Goal: Task Accomplishment & Management: Complete application form

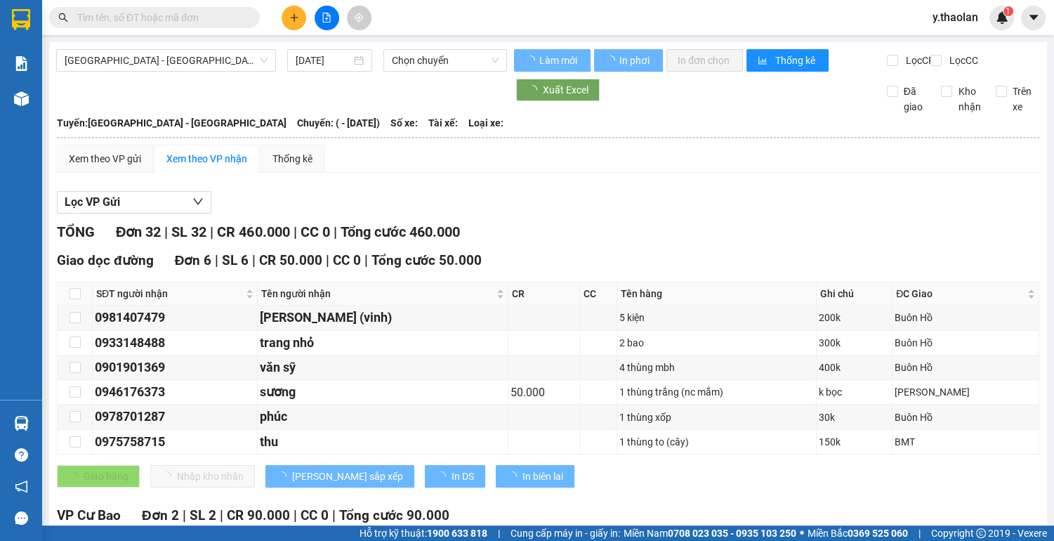
type input "[DATE]"
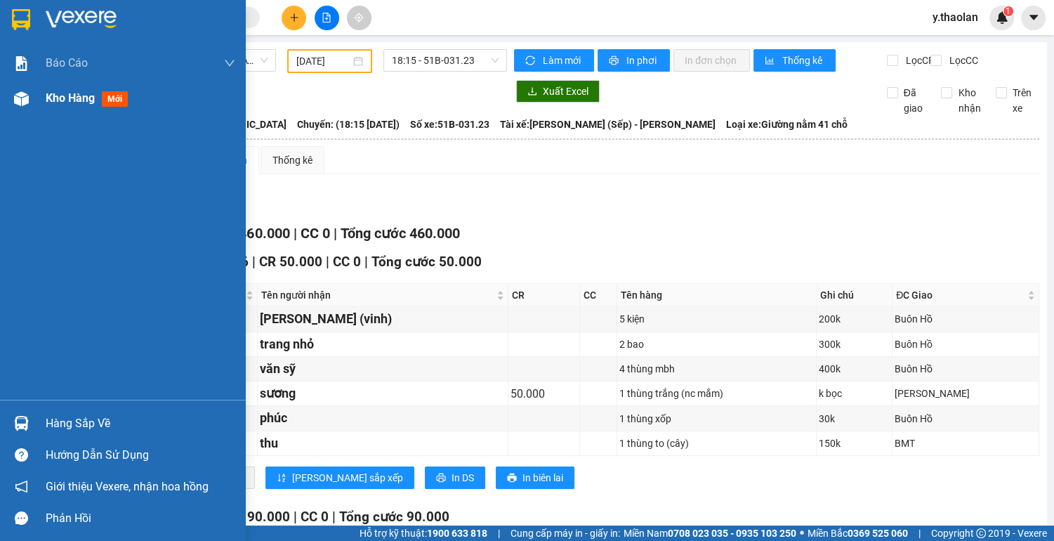
click at [62, 99] on span "Kho hàng" at bounding box center [70, 97] width 49 height 13
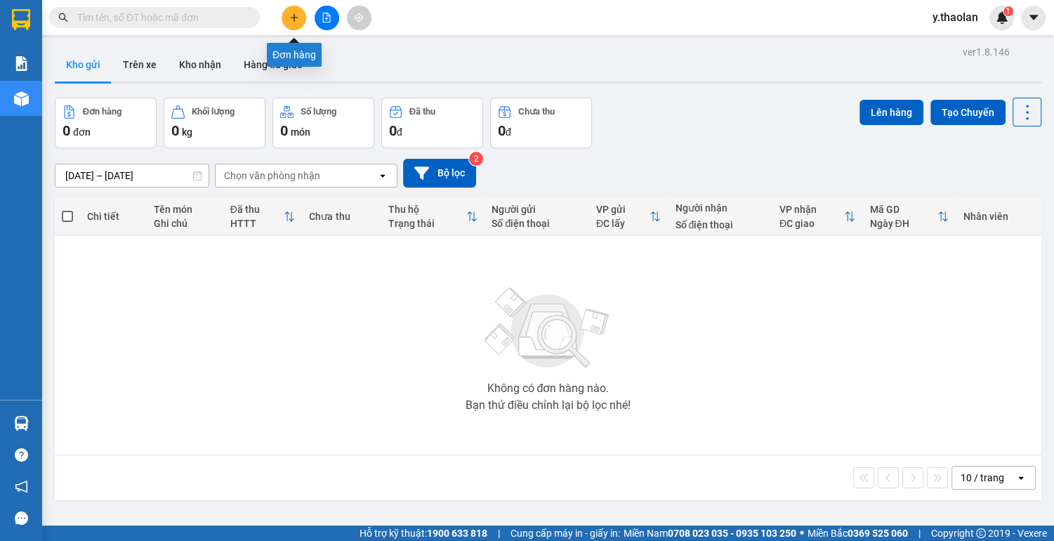
click at [292, 18] on icon "plus" at bounding box center [294, 18] width 10 height 10
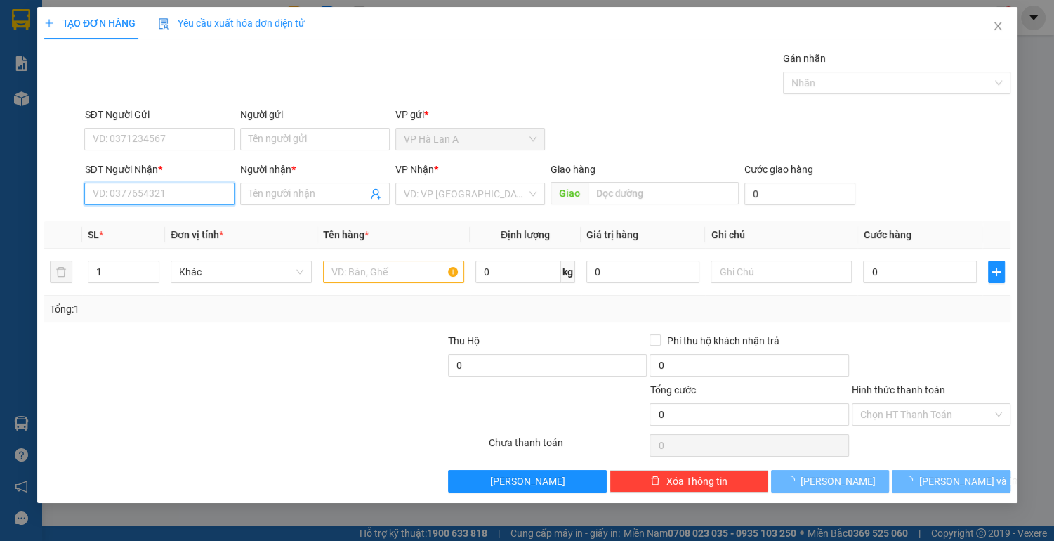
click at [148, 194] on input "SĐT Người Nhận *" at bounding box center [159, 194] width 150 height 22
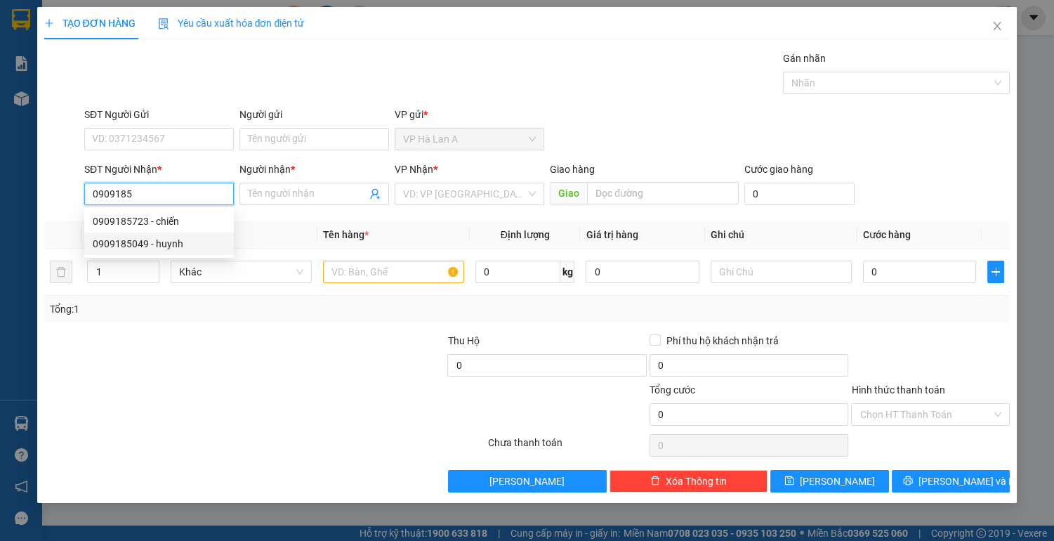
click at [166, 239] on div "0909185049 - huynh" at bounding box center [159, 243] width 133 height 15
type input "0909185049"
type input "huynh"
type input "0909185049"
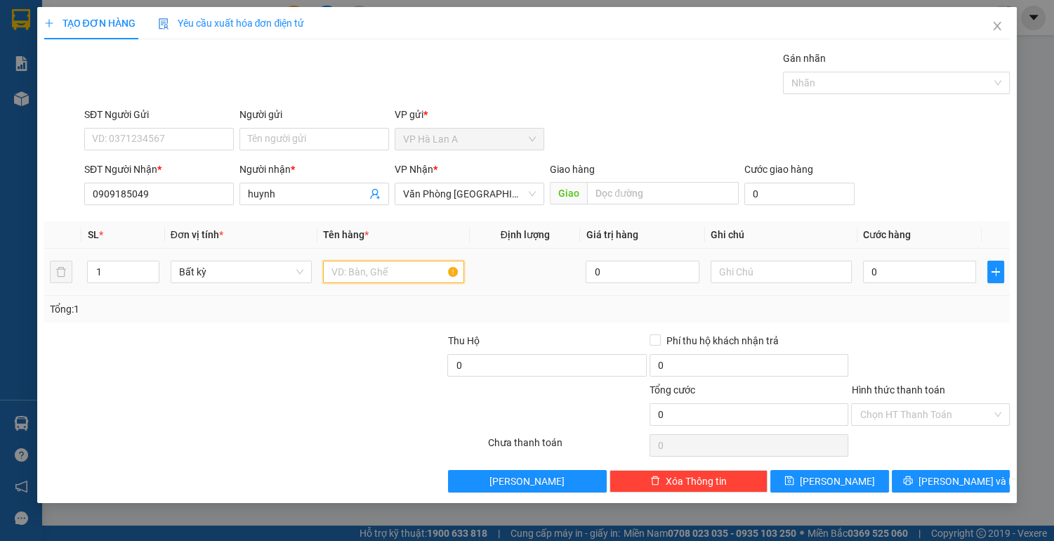
click at [352, 269] on input "text" at bounding box center [393, 272] width 141 height 22
type input "q"
type input "1 bao trắng xanh"
click at [740, 270] on input "text" at bounding box center [781, 272] width 141 height 22
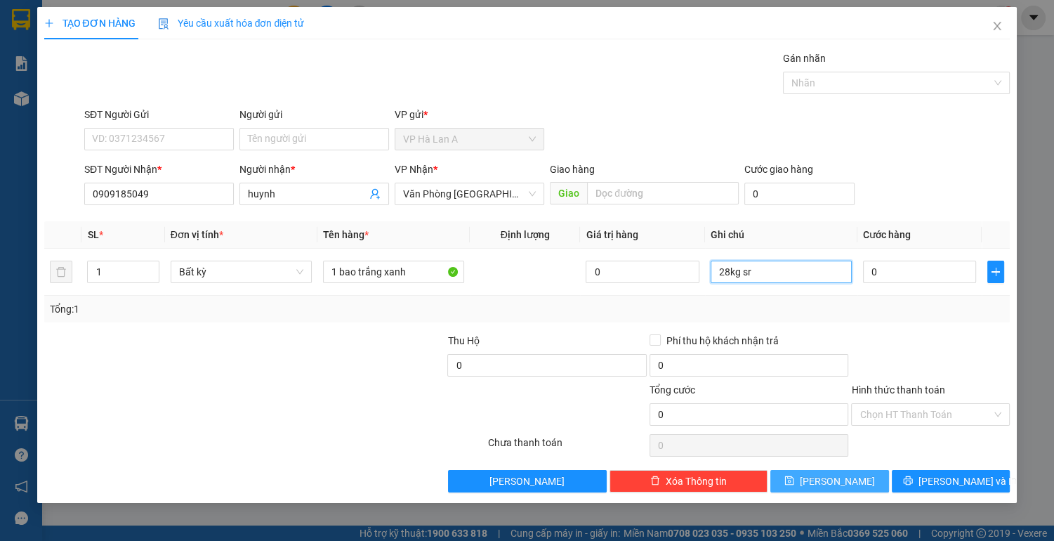
type input "28kg sr"
click at [794, 481] on icon "save" at bounding box center [789, 480] width 10 height 10
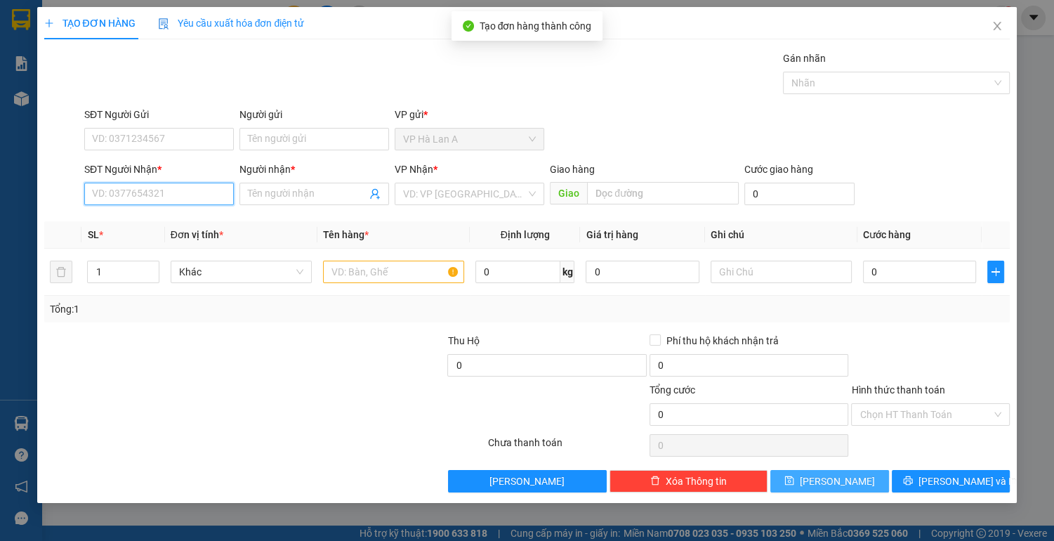
click at [168, 192] on input "SĐT Người Nhận *" at bounding box center [159, 194] width 150 height 22
type input "0977327748"
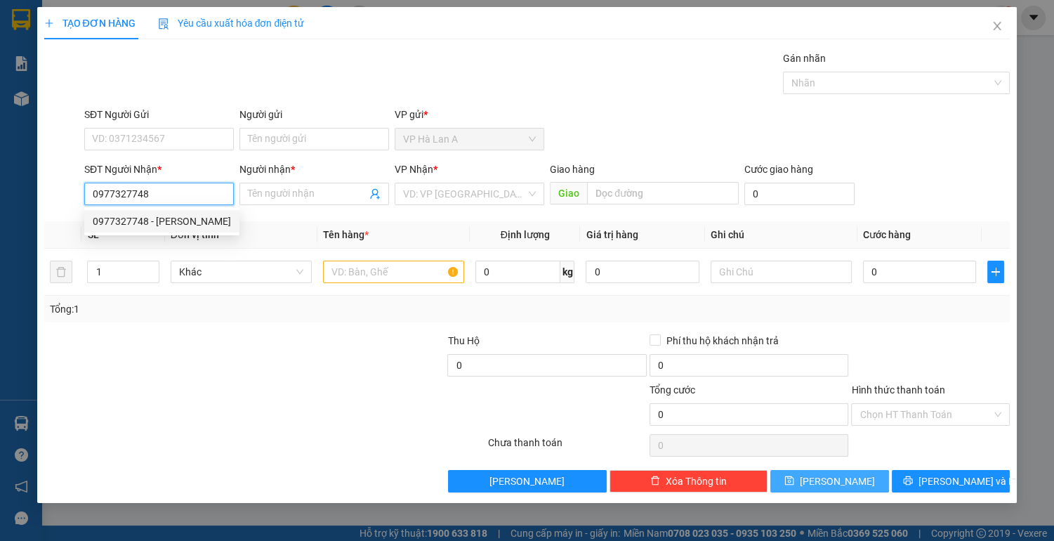
click at [184, 224] on div "0977327748 - [PERSON_NAME]" at bounding box center [162, 220] width 138 height 15
type input "nai"
type input "ông bố"
type input "0977327748"
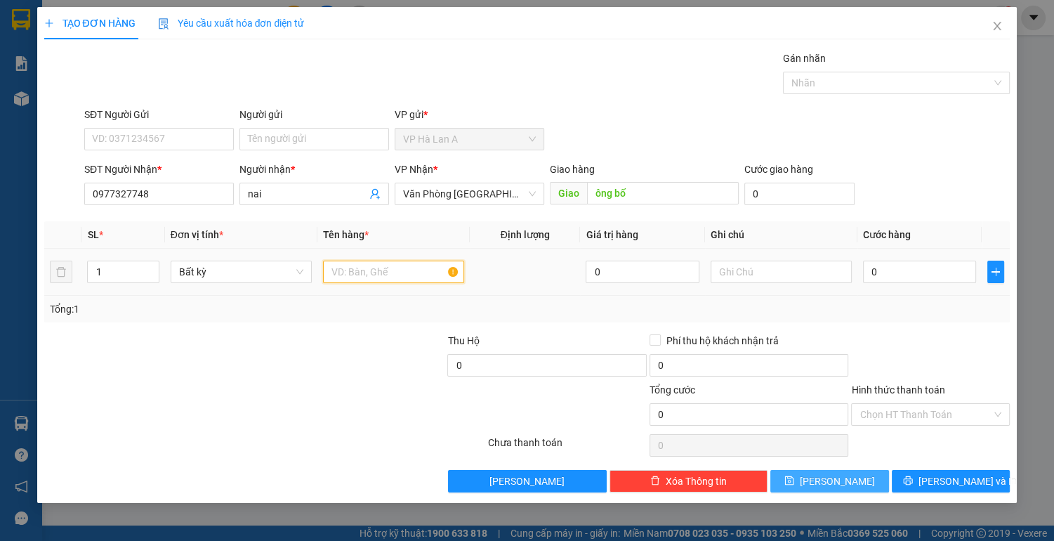
click at [383, 272] on input "text" at bounding box center [393, 272] width 141 height 22
type input "1 thùng"
click at [739, 270] on input "text" at bounding box center [781, 272] width 141 height 22
type input "45kg sr"
click at [809, 479] on button "[PERSON_NAME]" at bounding box center [829, 481] width 118 height 22
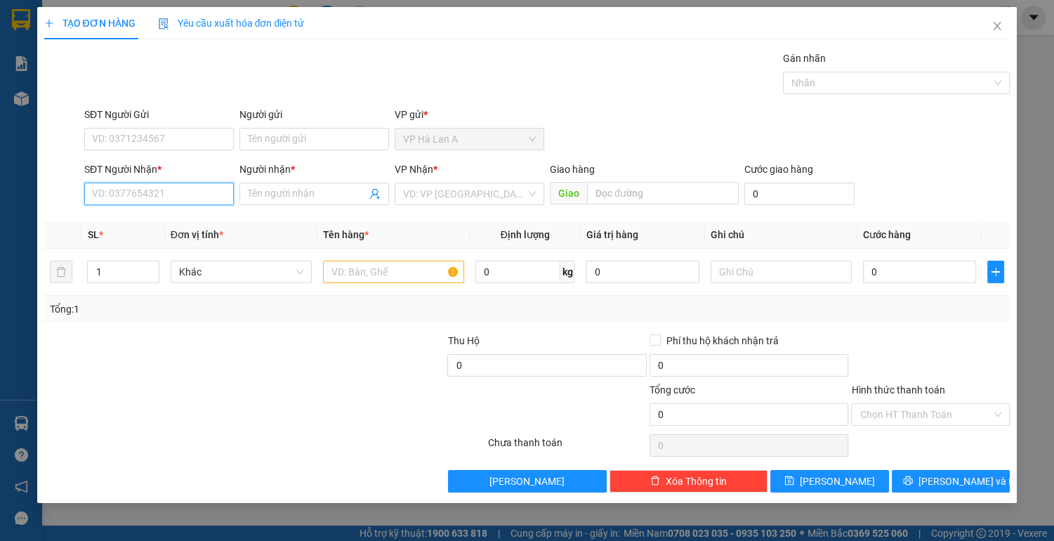
click at [206, 199] on input "SĐT Người Nhận *" at bounding box center [159, 194] width 150 height 22
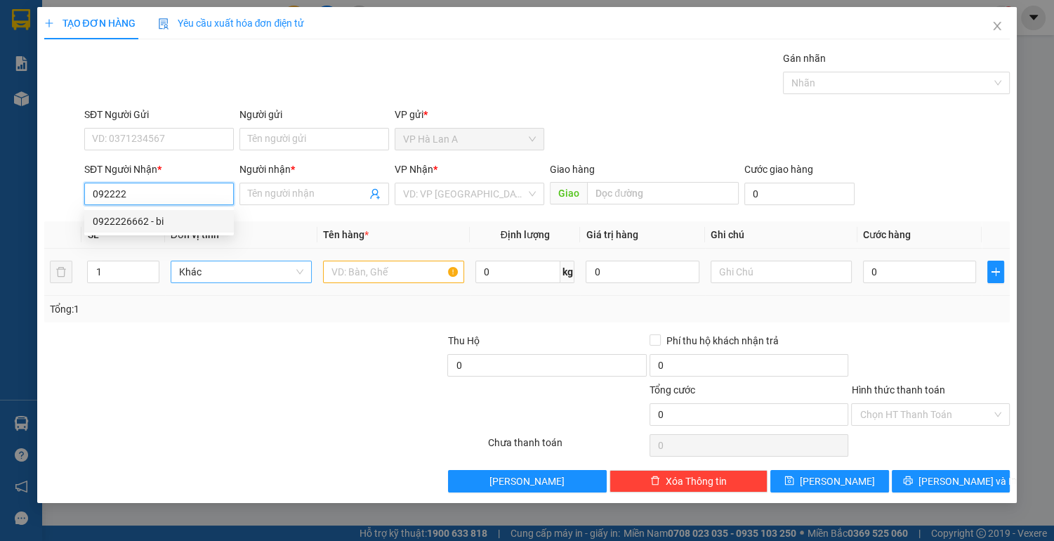
drag, startPoint x: 137, startPoint y: 223, endPoint x: 292, endPoint y: 269, distance: 162.0
click at [145, 226] on div "0922226662 - bi" at bounding box center [159, 220] width 133 height 15
type input "0922226662"
type input "bi"
type input "0922226662"
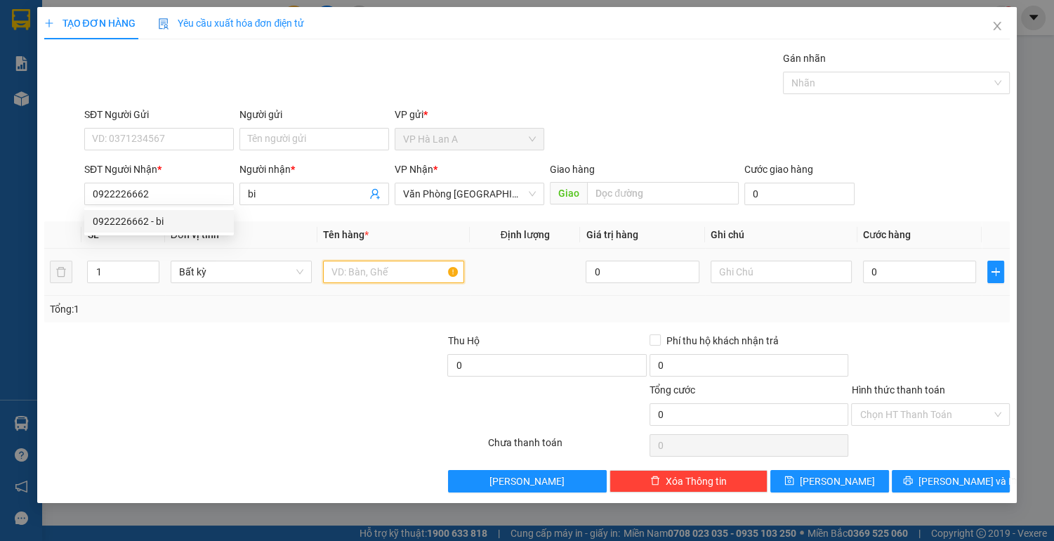
click at [369, 270] on input "text" at bounding box center [393, 272] width 141 height 22
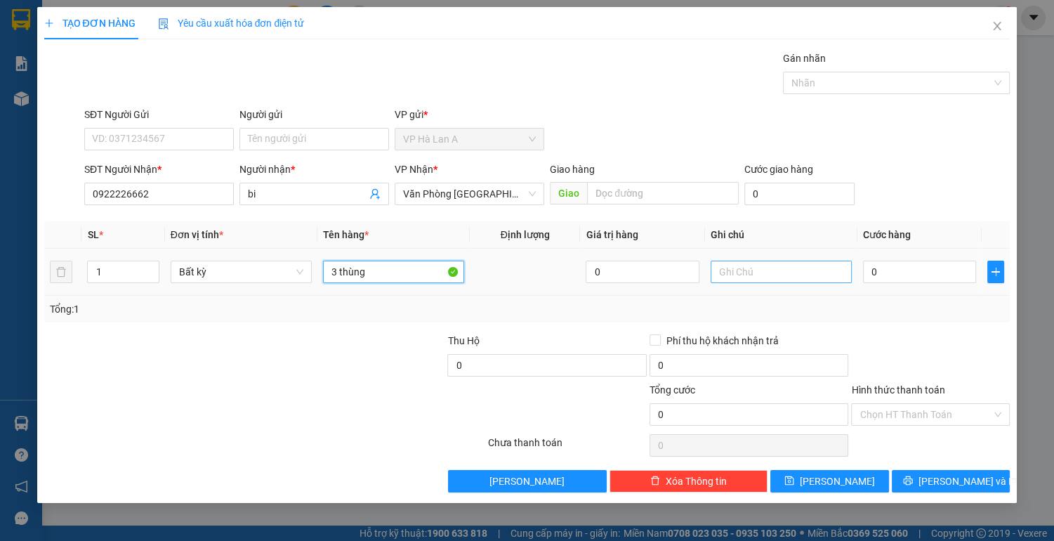
type input "3 thùng"
click at [733, 278] on input "text" at bounding box center [781, 272] width 141 height 22
type input "67kg sr"
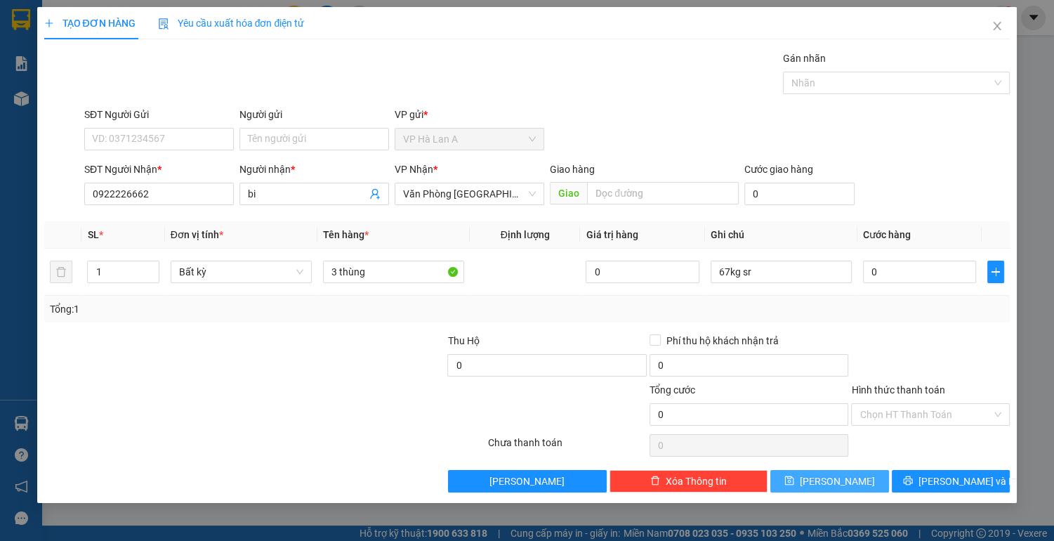
click at [842, 477] on span "[PERSON_NAME]" at bounding box center [837, 480] width 75 height 15
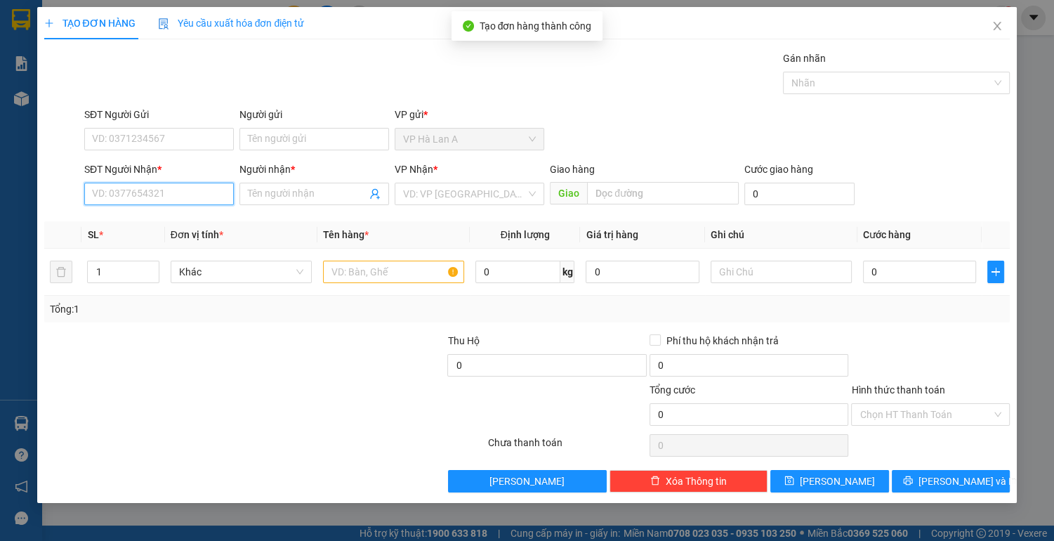
click at [177, 186] on input "SĐT Người Nhận *" at bounding box center [159, 194] width 150 height 22
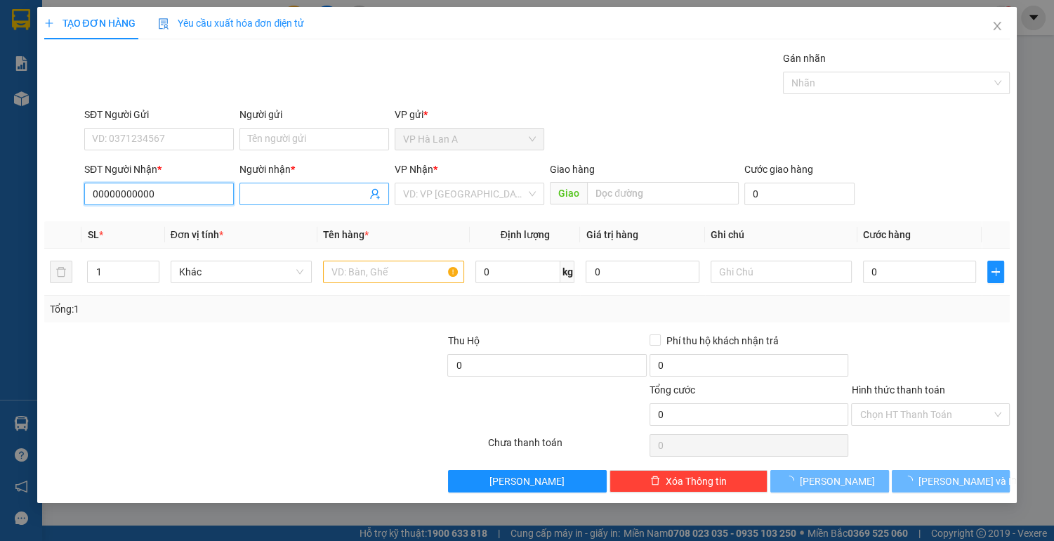
type input "00000000000"
click at [277, 186] on input "Người nhận *" at bounding box center [307, 193] width 119 height 15
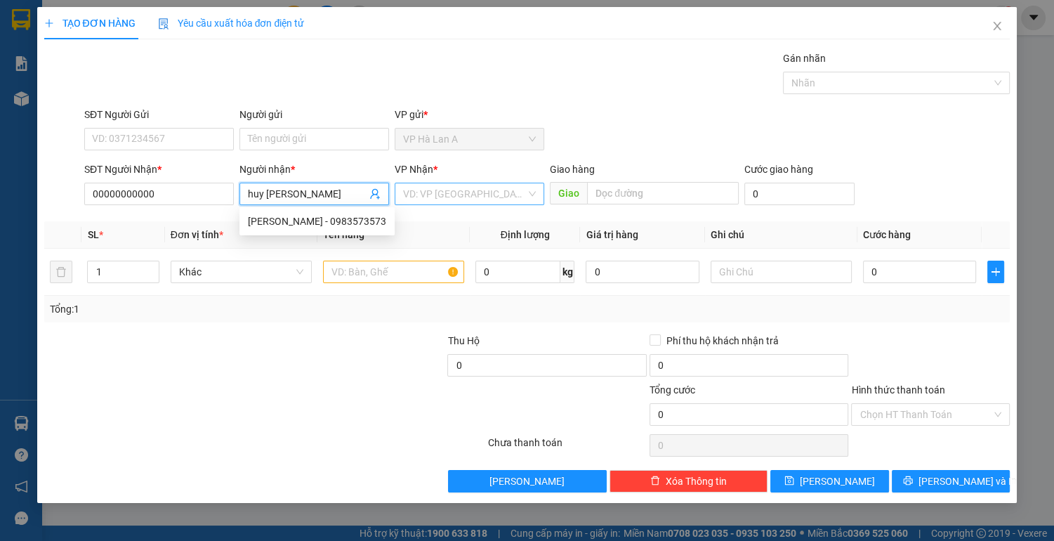
type input "huy [PERSON_NAME]"
click at [464, 195] on input "search" at bounding box center [464, 193] width 123 height 21
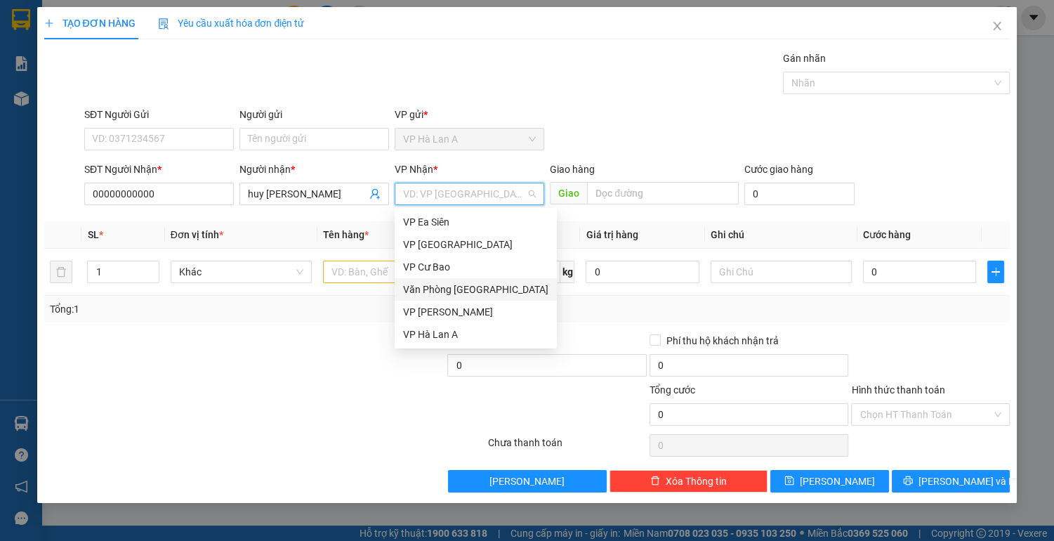
click at [466, 287] on div "Văn Phòng [GEOGRAPHIC_DATA]" at bounding box center [475, 289] width 145 height 15
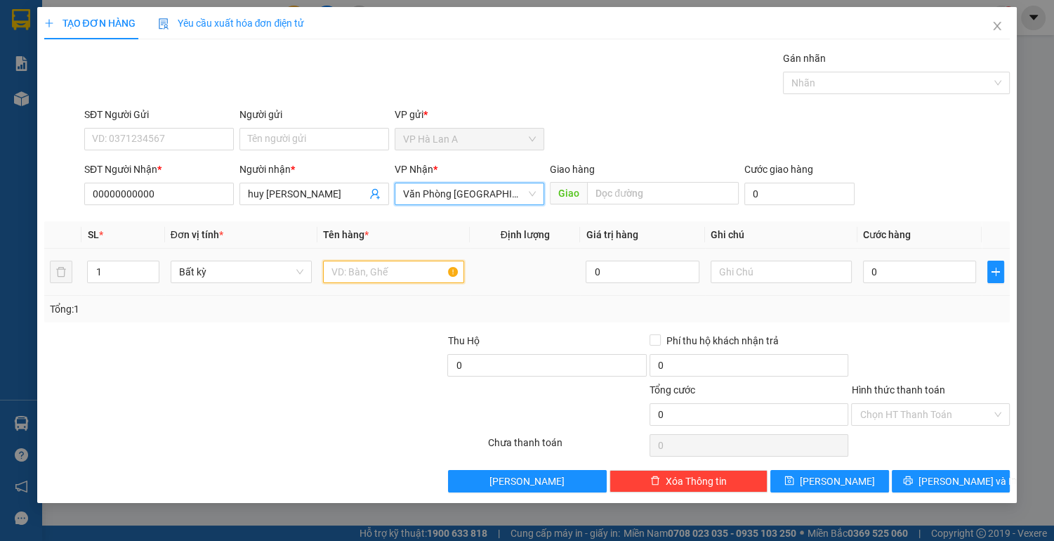
click at [353, 272] on input "text" at bounding box center [393, 272] width 141 height 22
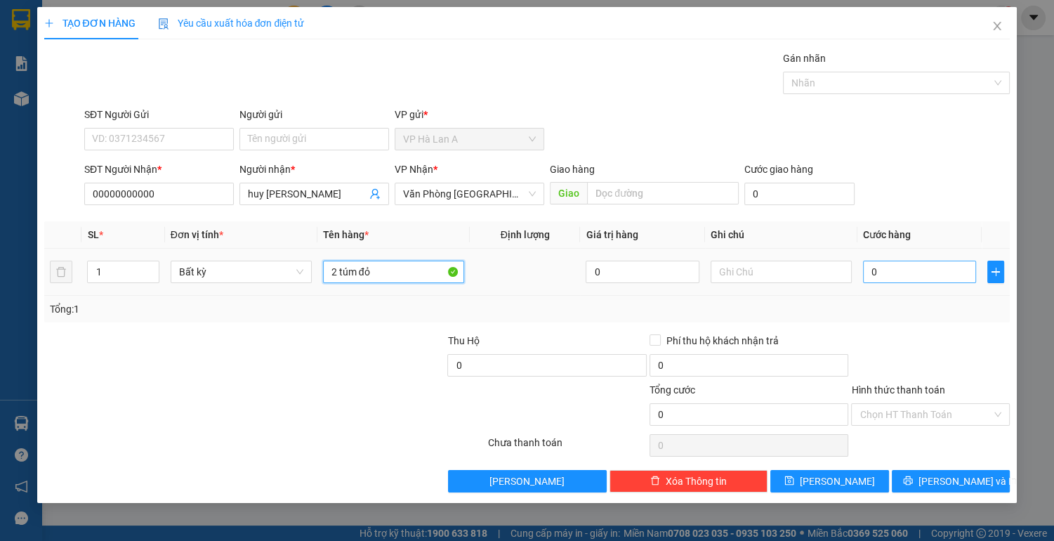
type input "2 túm đỏ"
click at [919, 273] on input "0" at bounding box center [920, 272] width 114 height 22
type input "1"
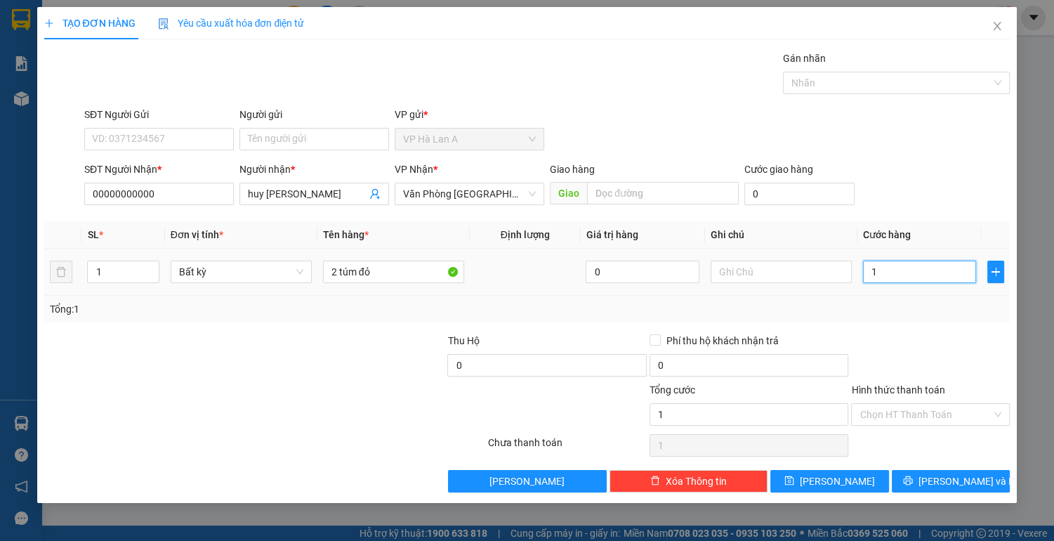
type input "10"
type input "100"
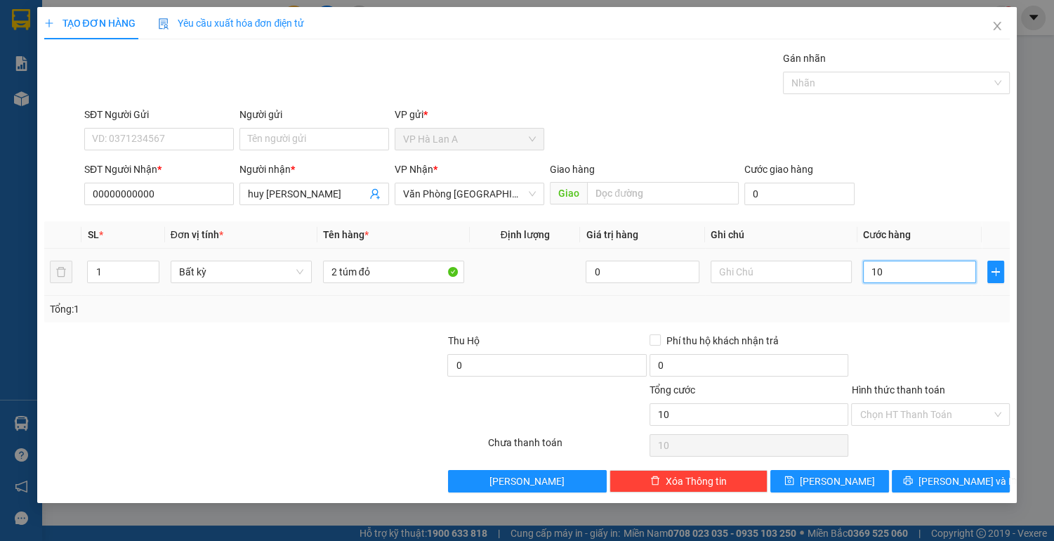
type input "100"
type input "100.000"
click at [900, 410] on input "Hình thức thanh toán" at bounding box center [926, 414] width 132 height 21
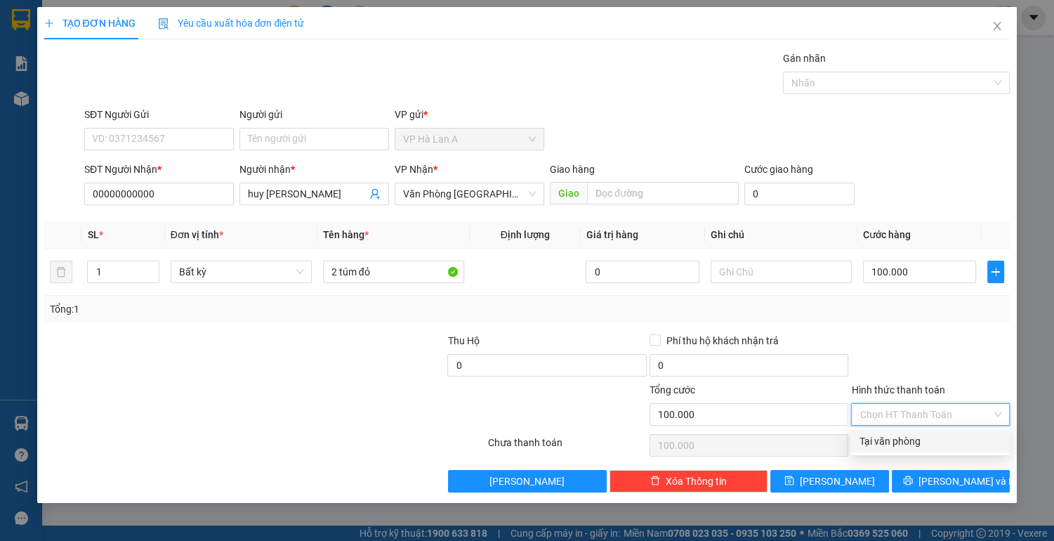
click at [902, 445] on div "Tại văn phòng" at bounding box center [931, 440] width 142 height 15
type input "0"
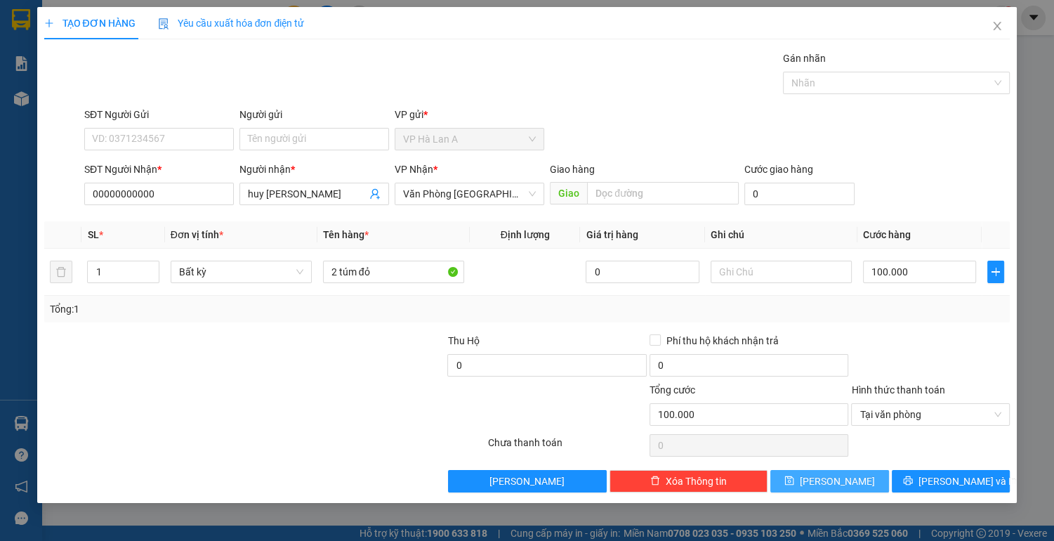
click at [829, 478] on span "[PERSON_NAME]" at bounding box center [837, 480] width 75 height 15
type input "0"
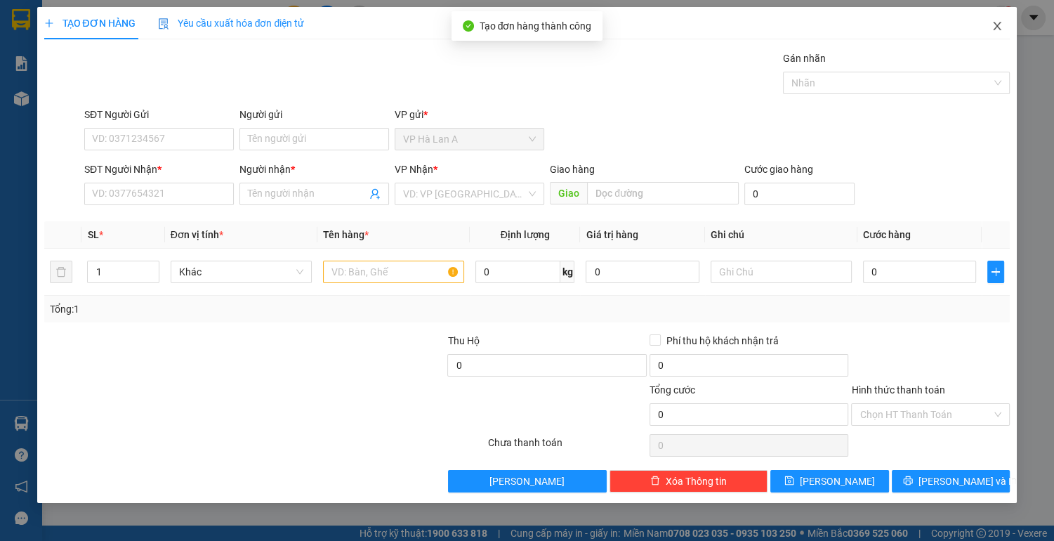
click at [998, 27] on icon "close" at bounding box center [997, 25] width 11 height 11
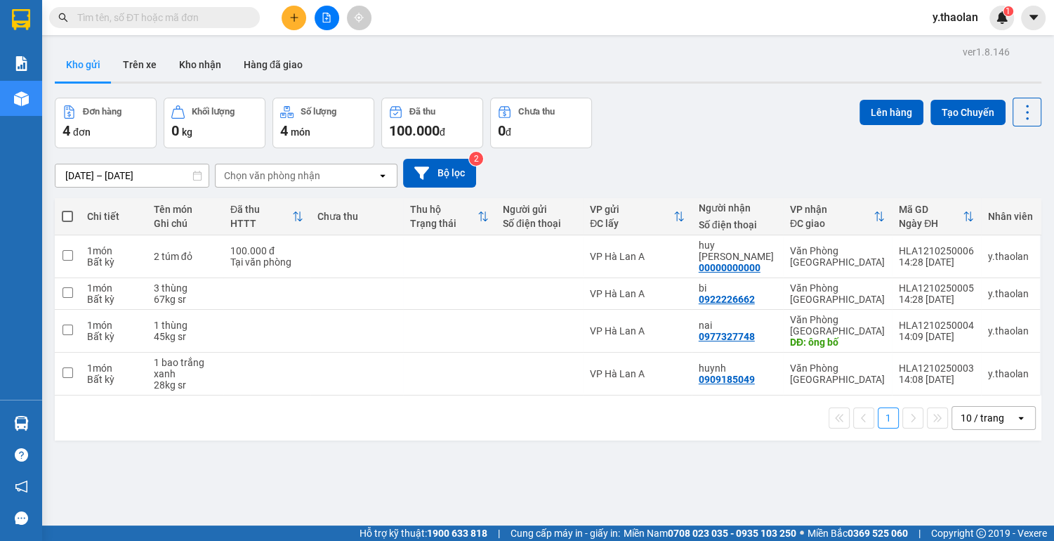
click at [294, 16] on icon "plus" at bounding box center [294, 17] width 1 height 8
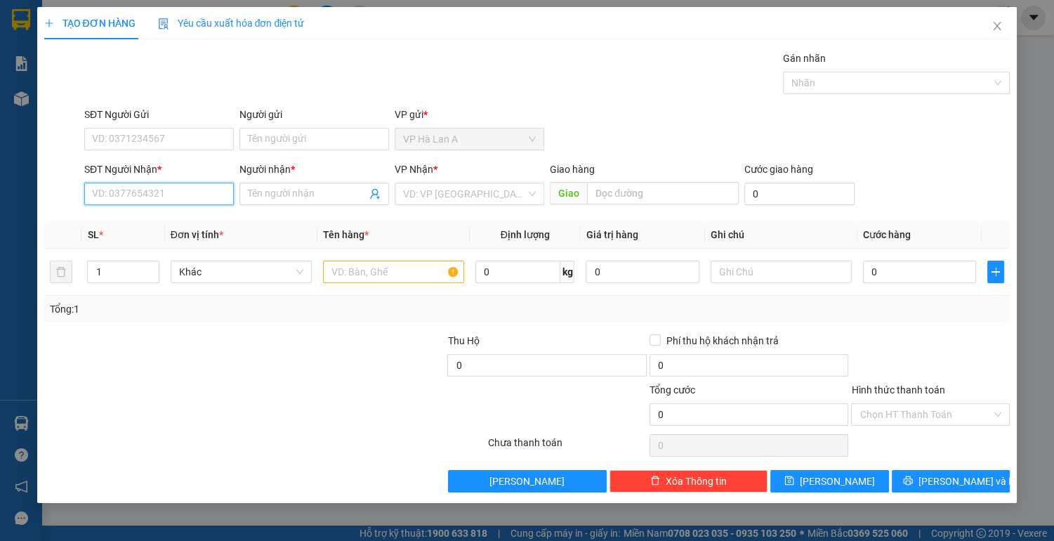
click at [194, 194] on input "SĐT Người Nhận *" at bounding box center [159, 194] width 150 height 22
click at [171, 219] on div "0869809982 - uyển" at bounding box center [159, 220] width 133 height 15
type input "0869809982"
type input "uyển"
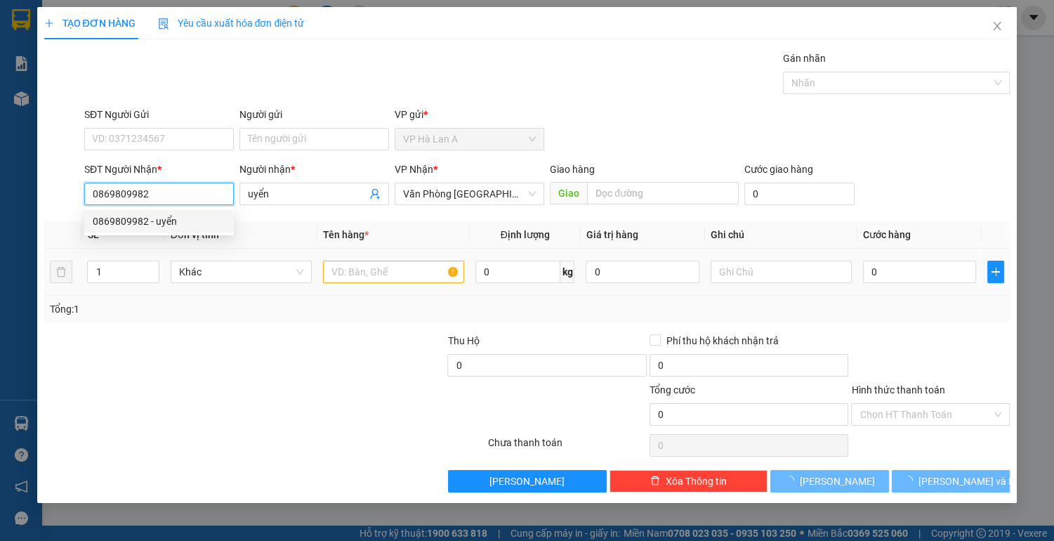
type input "0869809982"
click at [357, 262] on input "text" at bounding box center [393, 272] width 141 height 22
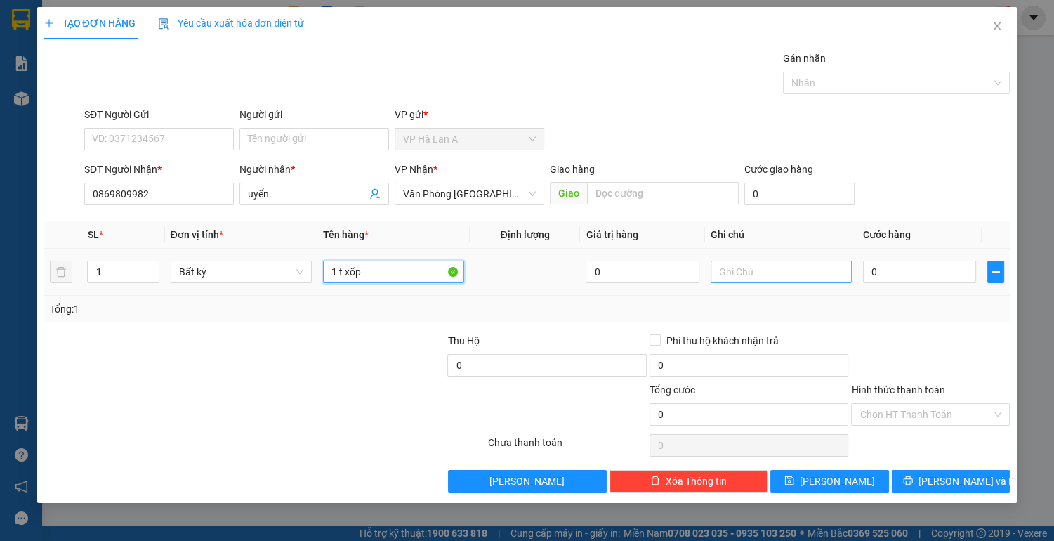
type input "1 t xốp"
drag, startPoint x: 754, startPoint y: 270, endPoint x: 728, endPoint y: 272, distance: 26.0
click at [752, 270] on input "text" at bounding box center [781, 272] width 141 height 22
type input "chc"
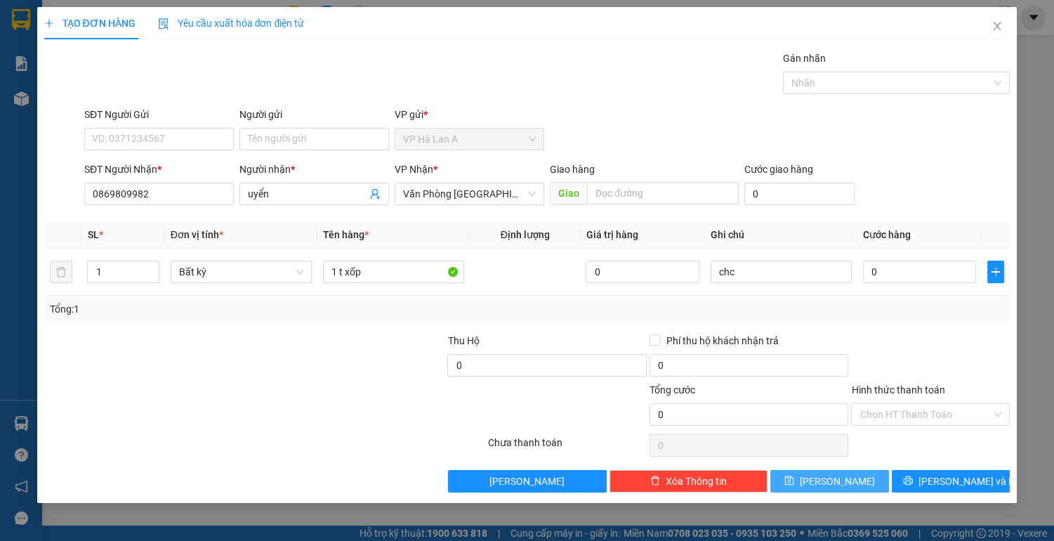
click at [857, 490] on button "[PERSON_NAME]" at bounding box center [829, 481] width 118 height 22
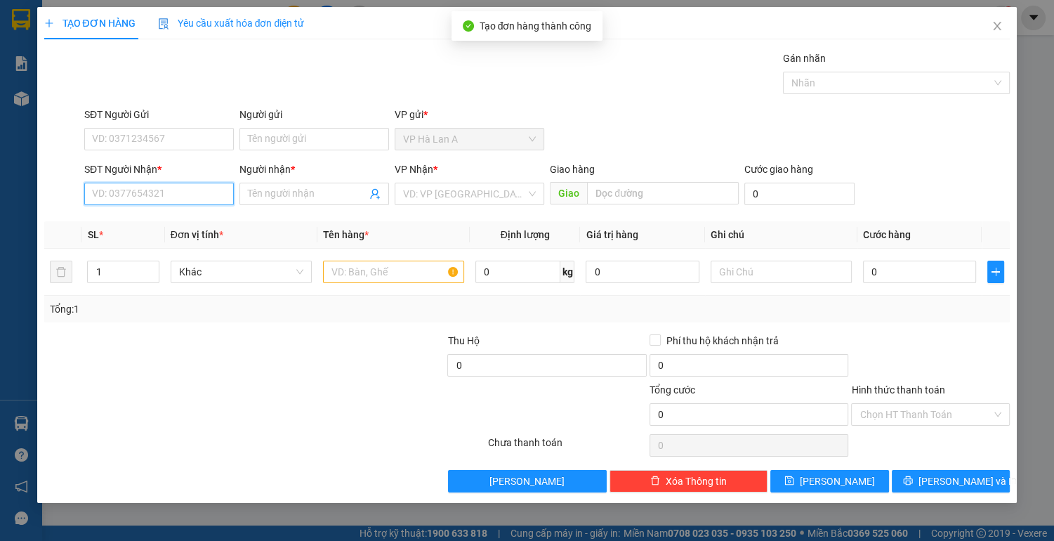
click at [183, 196] on input "SĐT Người Nhận *" at bounding box center [159, 194] width 150 height 22
type input "0916335533"
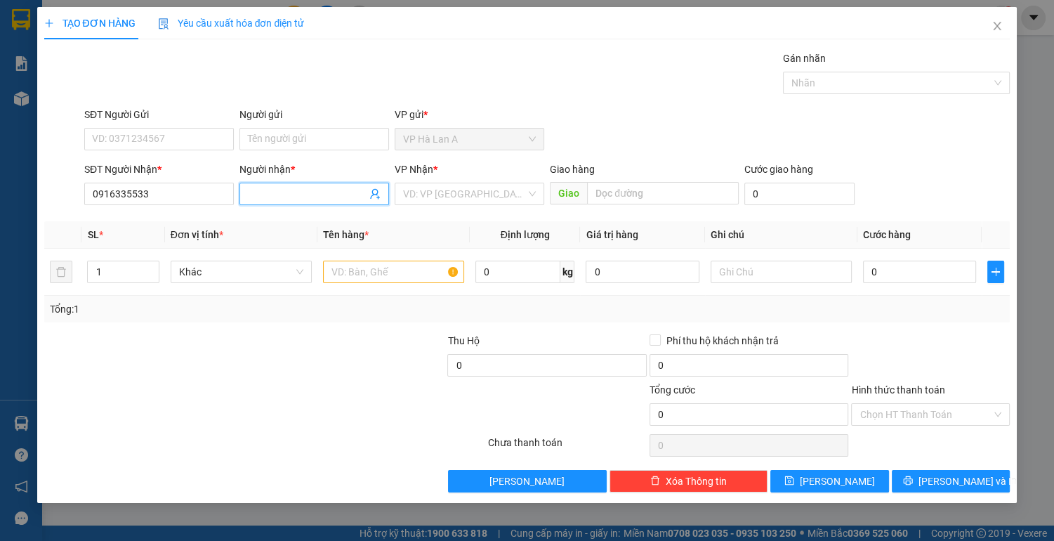
click at [301, 192] on input "Người nhận *" at bounding box center [307, 193] width 119 height 15
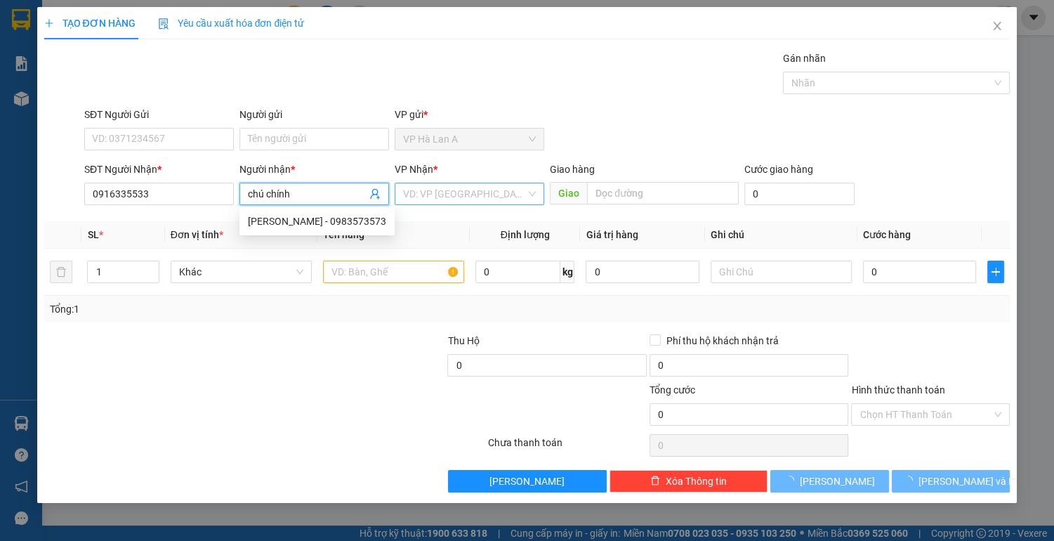
type input "chú chính"
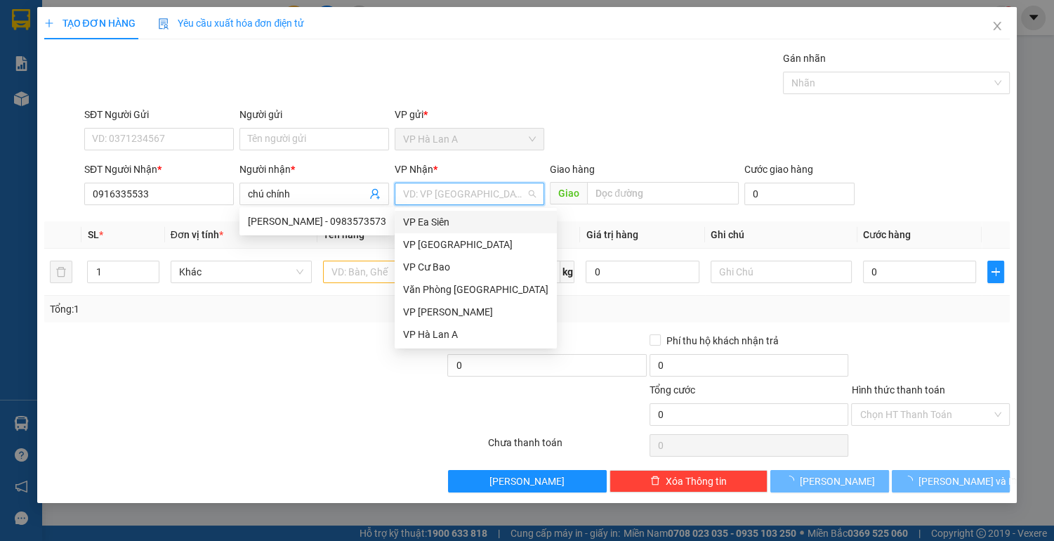
click at [468, 191] on input "search" at bounding box center [464, 193] width 123 height 21
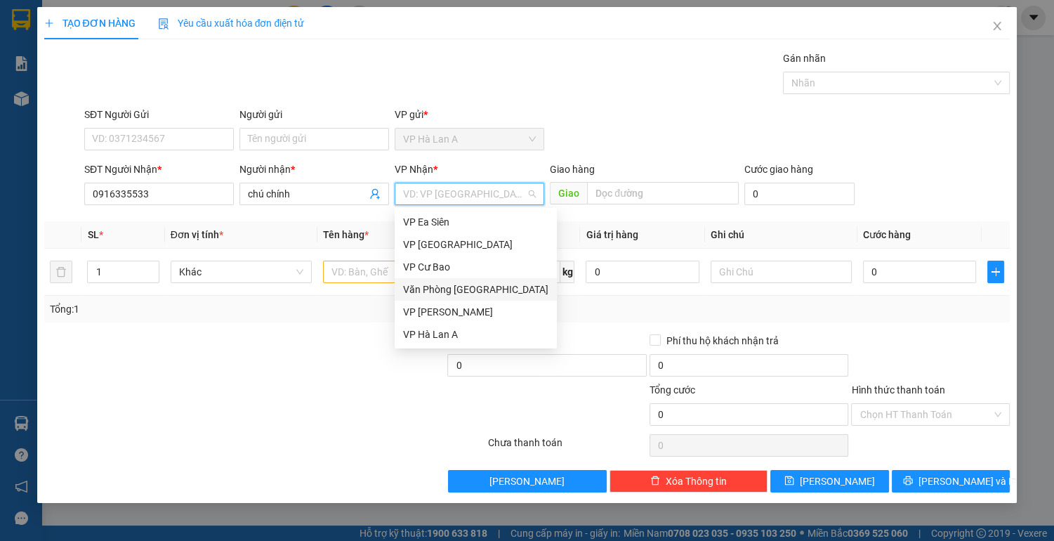
click at [487, 291] on div "Văn Phòng [GEOGRAPHIC_DATA]" at bounding box center [475, 289] width 145 height 15
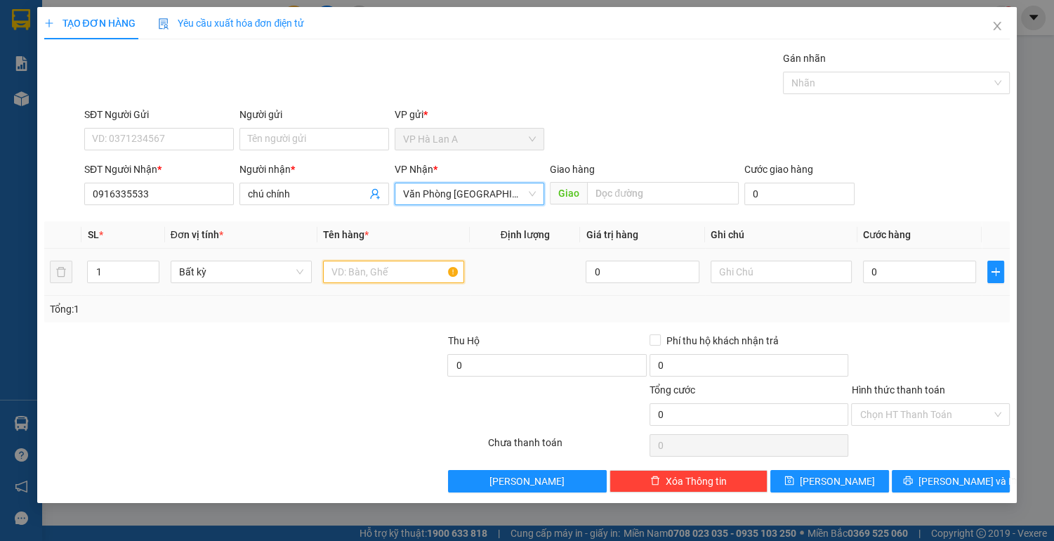
click at [347, 270] on input "text" at bounding box center [393, 272] width 141 height 22
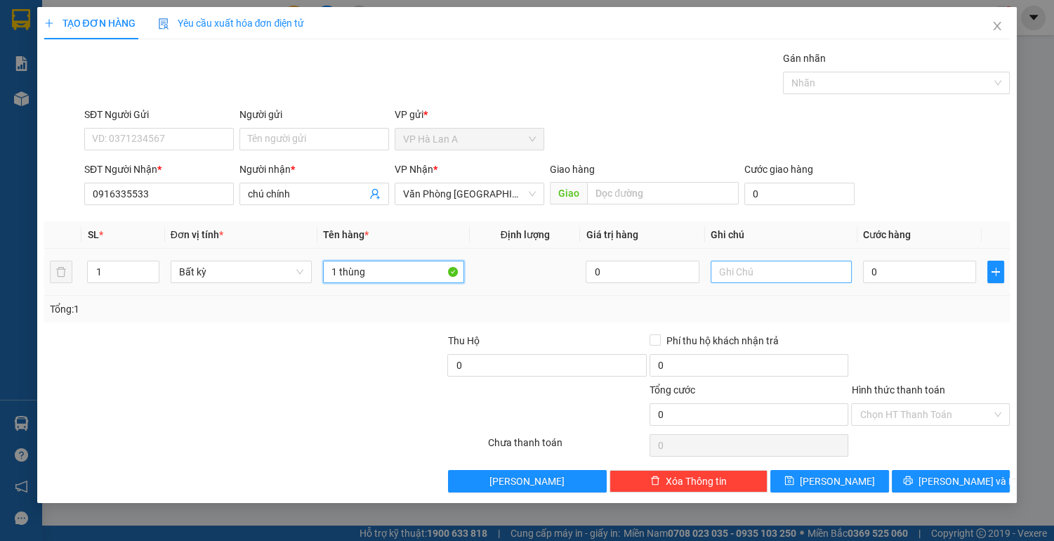
type input "1 thùng"
click at [762, 272] on input "text" at bounding box center [781, 272] width 141 height 22
type input "19kg sr"
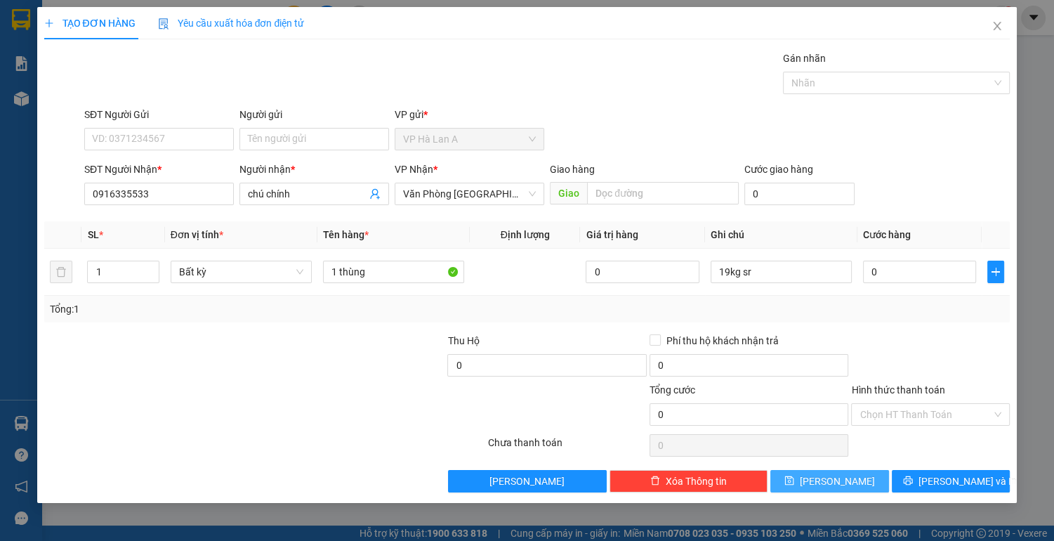
click at [787, 477] on button "[PERSON_NAME]" at bounding box center [829, 481] width 118 height 22
